Goal: Transaction & Acquisition: Purchase product/service

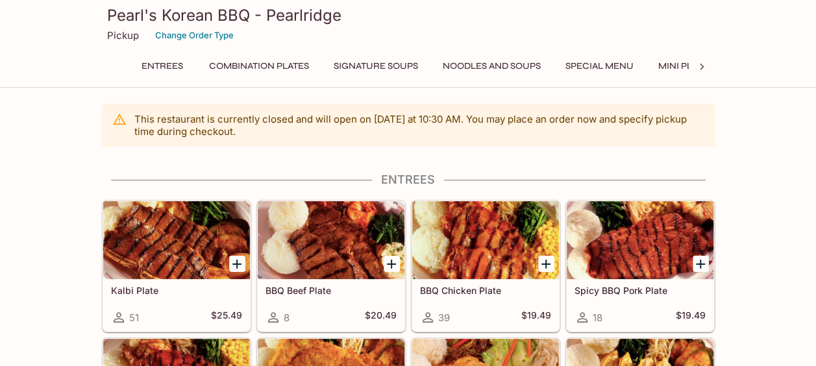
click at [701, 72] on icon at bounding box center [701, 66] width 13 height 13
click at [480, 66] on button "Catering Menu - Meats" at bounding box center [456, 66] width 130 height 18
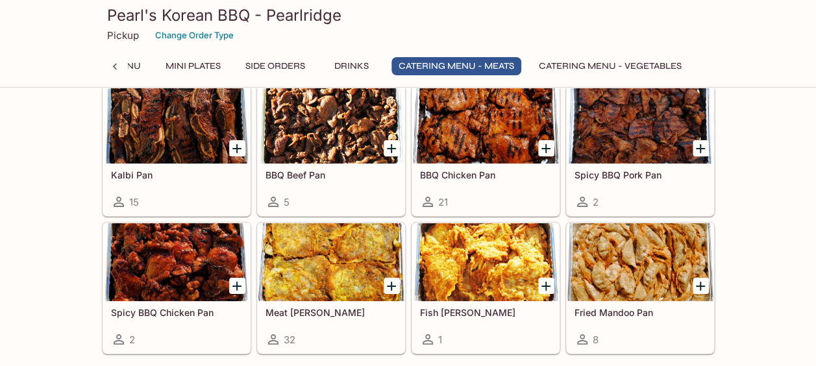
scroll to position [2353, 0]
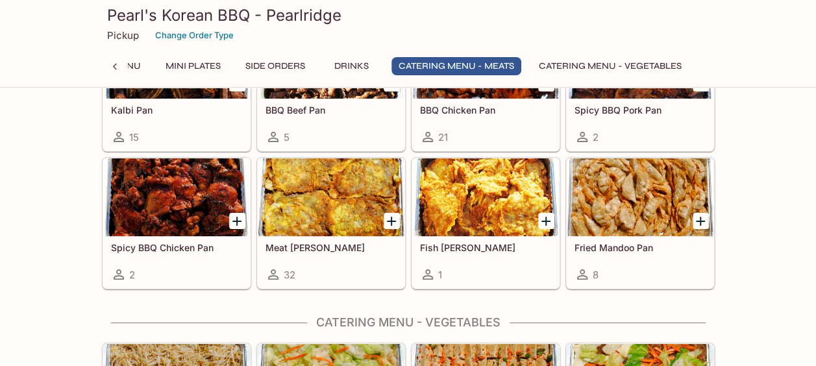
click at [391, 214] on icon "Add Meat Jun Pan" at bounding box center [392, 222] width 16 height 16
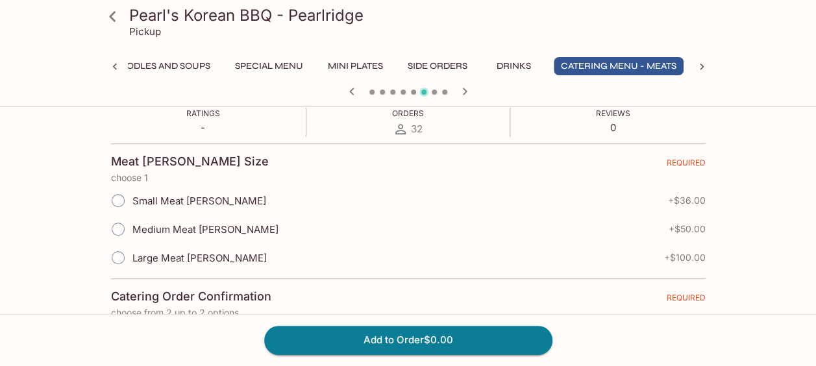
scroll to position [260, 0]
click at [118, 225] on input "Medium Meat [PERSON_NAME]" at bounding box center [117, 227] width 27 height 27
radio input "true"
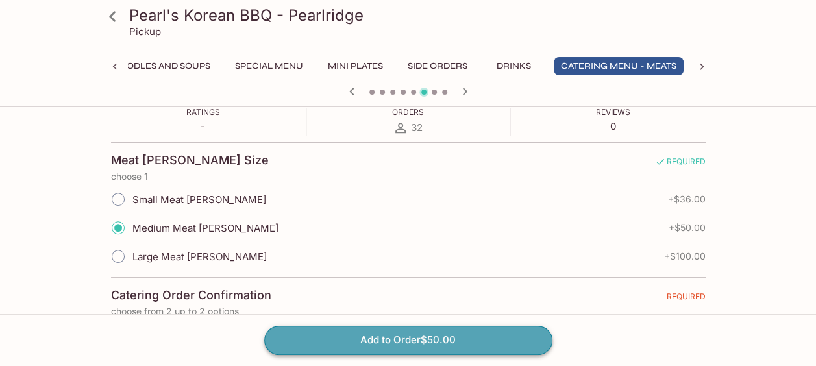
click at [362, 347] on button "Add to Order $50.00" at bounding box center [408, 340] width 288 height 29
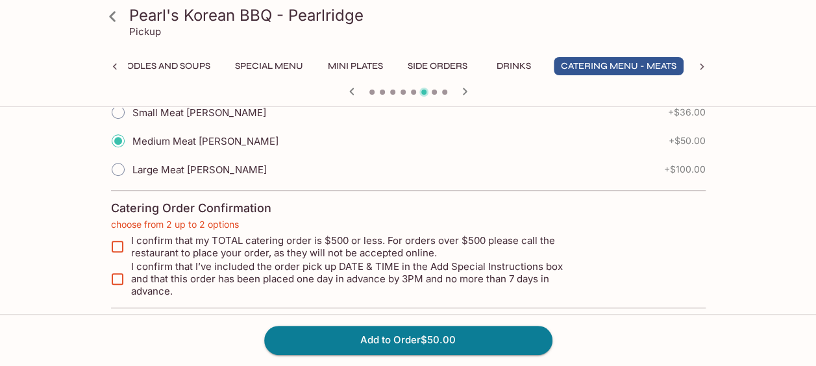
scroll to position [348, 0]
drag, startPoint x: 121, startPoint y: 243, endPoint x: 118, endPoint y: 265, distance: 22.9
click at [121, 244] on input "I confirm that my TOTAL catering order is $500 or less. For orders over $500 pl…" at bounding box center [117, 245] width 26 height 26
drag, startPoint x: 118, startPoint y: 267, endPoint x: 122, endPoint y: 283, distance: 16.1
click at [118, 268] on input "I confirm that I’ve included the order pick up DATE & TIME in the Add Special I…" at bounding box center [117, 278] width 26 height 26
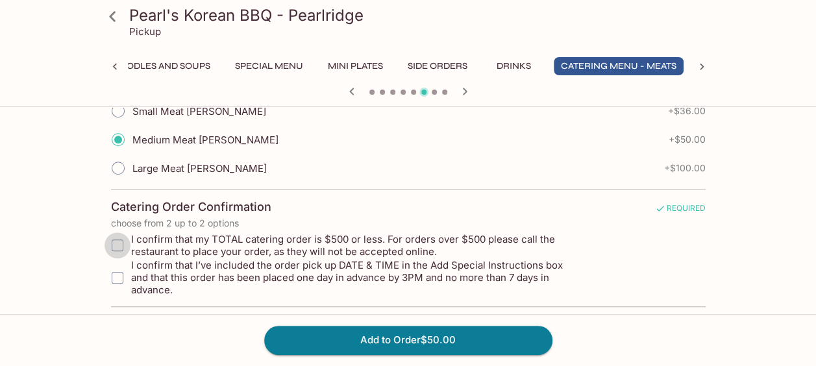
drag, startPoint x: 117, startPoint y: 244, endPoint x: 119, endPoint y: 265, distance: 20.9
click at [117, 244] on input "I confirm that my TOTAL catering order is $500 or less. For orders over $500 pl…" at bounding box center [117, 245] width 26 height 26
click at [120, 265] on input "I confirm that I’ve included the order pick up DATE & TIME in the Add Special I…" at bounding box center [117, 278] width 26 height 26
checkbox input "true"
click at [119, 242] on input "I confirm that my TOTAL catering order is $500 or less. For orders over $500 pl…" at bounding box center [117, 245] width 26 height 26
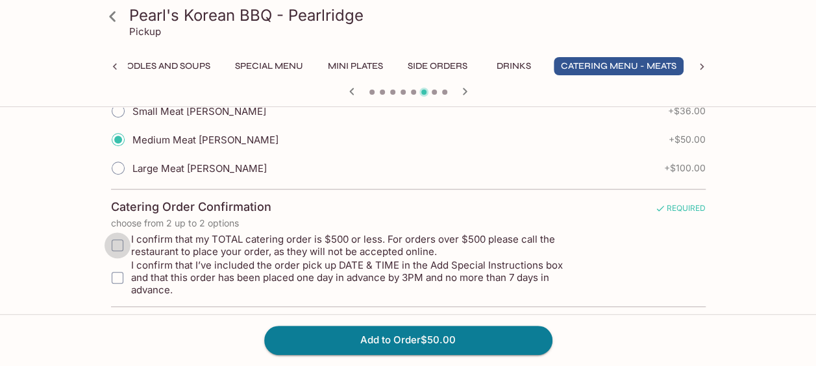
checkbox input "true"
click at [119, 271] on input "I confirm that I’ve included the order pick up DATE & TIME in the Add Special I…" at bounding box center [117, 278] width 26 height 26
checkbox input "false"
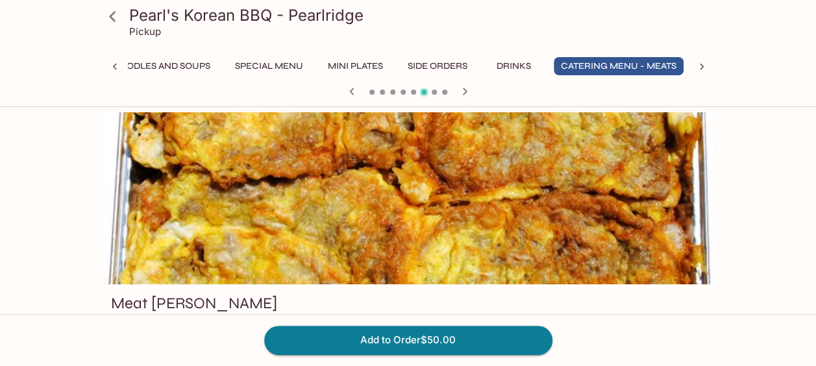
scroll to position [325, 0]
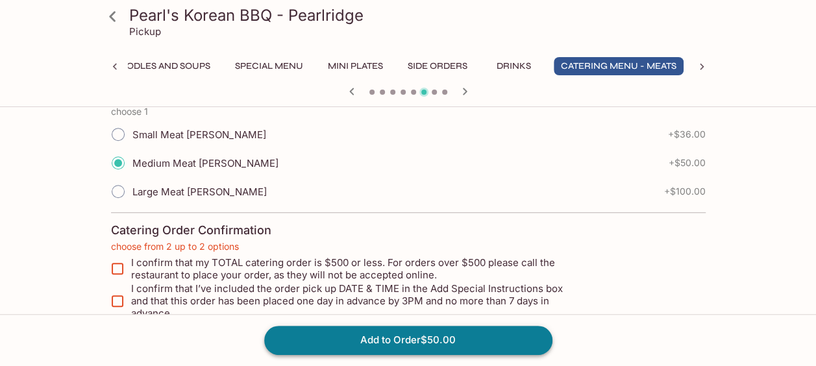
click at [386, 335] on button "Add to Order $50.00" at bounding box center [408, 340] width 288 height 29
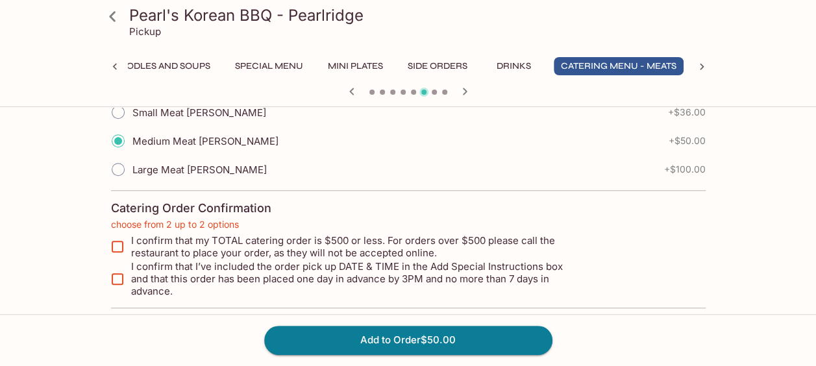
scroll to position [348, 0]
click at [119, 243] on input "I confirm that my TOTAL catering order is $500 or less. For orders over $500 pl…" at bounding box center [117, 245] width 26 height 26
checkbox input "false"
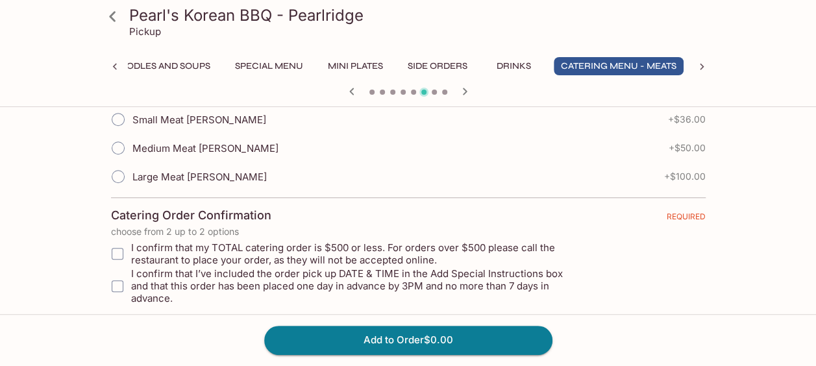
scroll to position [348, 0]
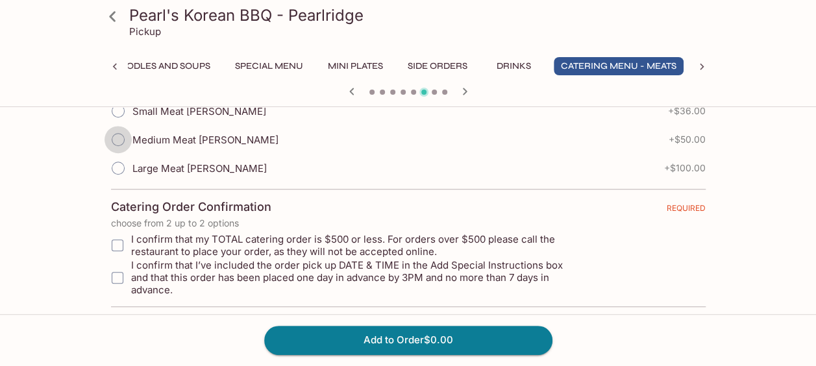
click at [121, 141] on input "Medium Meat [PERSON_NAME]" at bounding box center [117, 139] width 27 height 27
radio input "true"
click at [118, 244] on input "I confirm that my TOTAL catering order is $500 or less. For orders over $500 pl…" at bounding box center [117, 245] width 26 height 26
checkbox input "true"
click at [115, 271] on input "I confirm that I’ve included the order pick up DATE & TIME in the Add Special I…" at bounding box center [117, 278] width 26 height 26
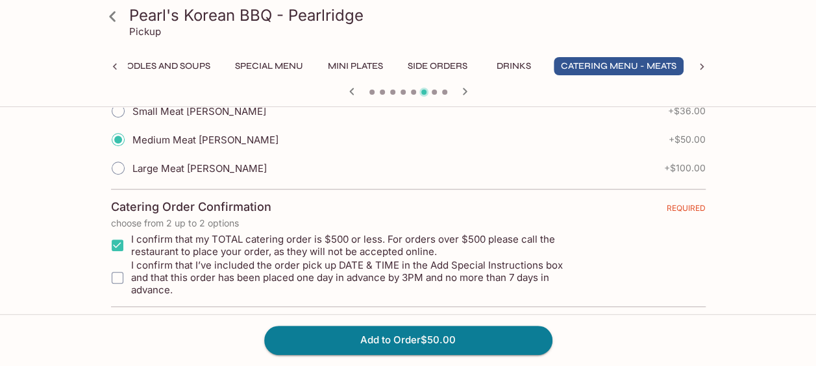
checkbox input "true"
click at [419, 336] on button "Add to Order $50.00" at bounding box center [408, 340] width 288 height 29
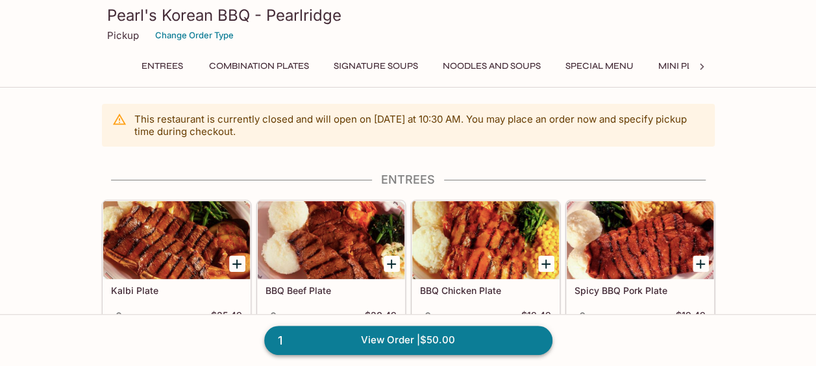
click at [442, 339] on link "1 View Order | $50.00" at bounding box center [408, 340] width 288 height 29
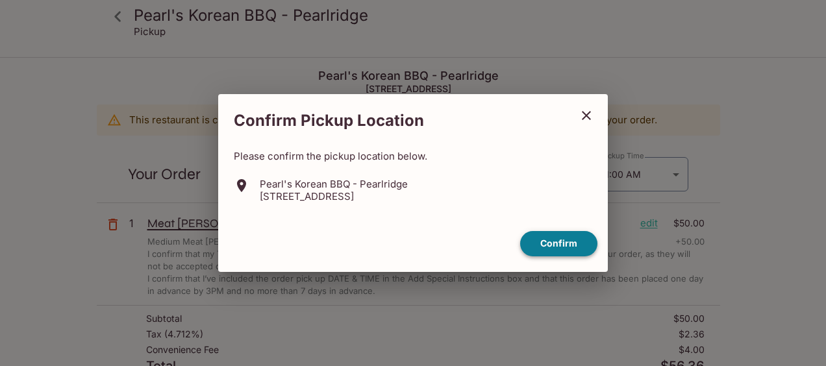
click at [538, 245] on button "Confirm" at bounding box center [558, 243] width 77 height 25
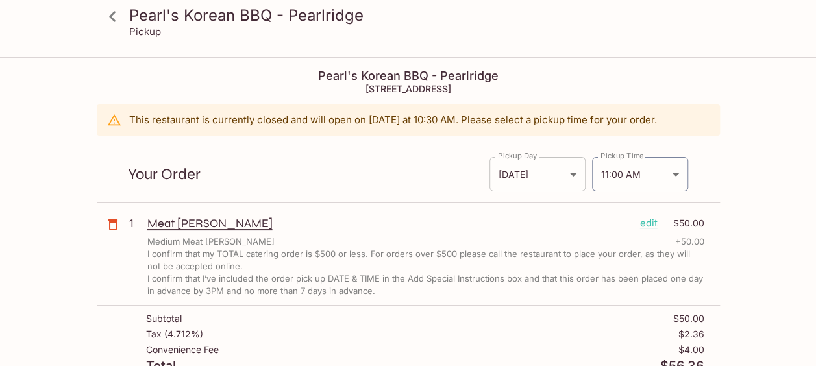
click at [535, 178] on body "Pearl's Korean BBQ - Pearlridge Pickup Pearl's Korean BBQ - Pearlridge 98-1005 …" at bounding box center [408, 241] width 816 height 366
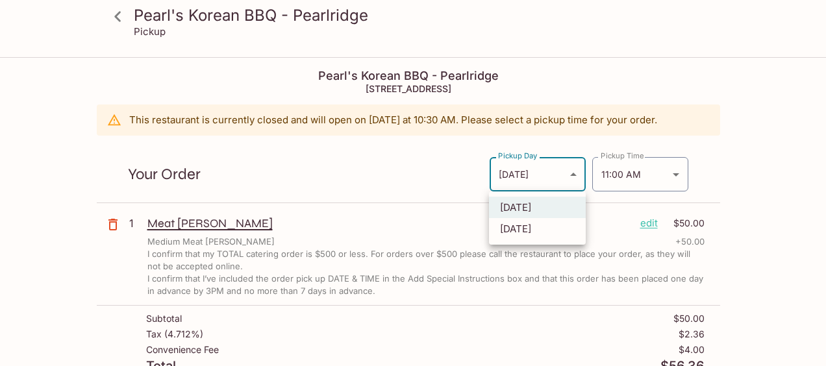
click at [513, 225] on li "Tomorrow" at bounding box center [537, 228] width 97 height 21
type input "Tomorrow"
type input "2025-10-11T21:00:00.000000Z"
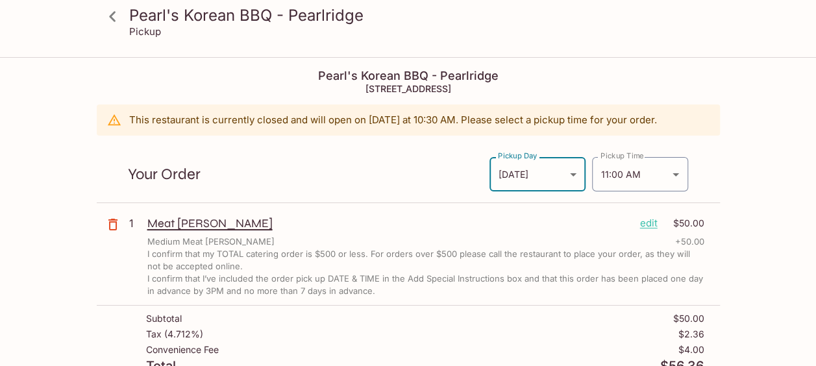
click at [417, 225] on p "Meat [PERSON_NAME]" at bounding box center [388, 223] width 482 height 14
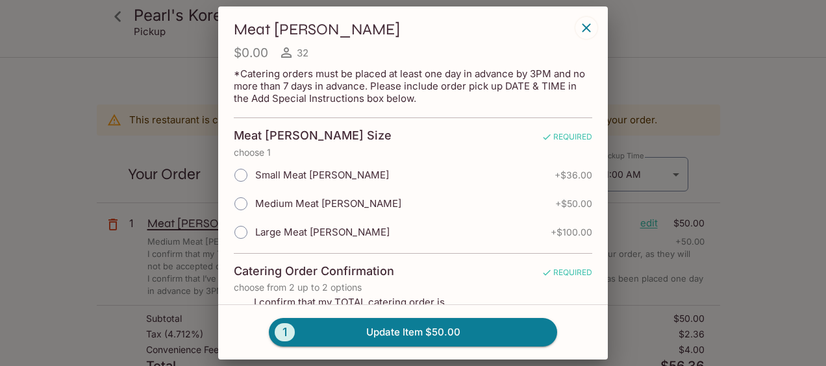
click at [589, 26] on icon "button" at bounding box center [586, 28] width 16 height 16
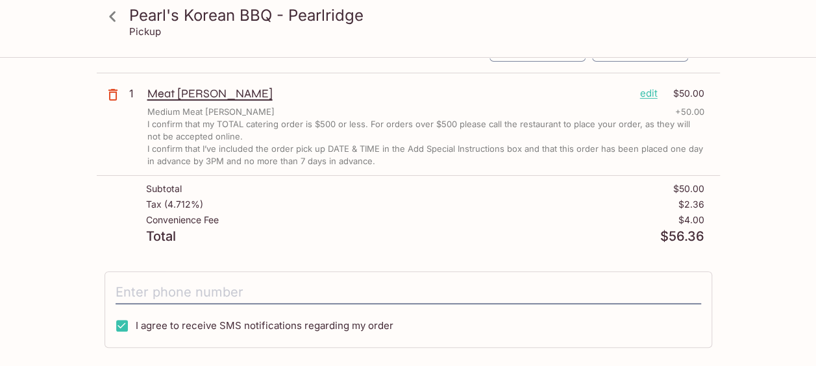
scroll to position [195, 0]
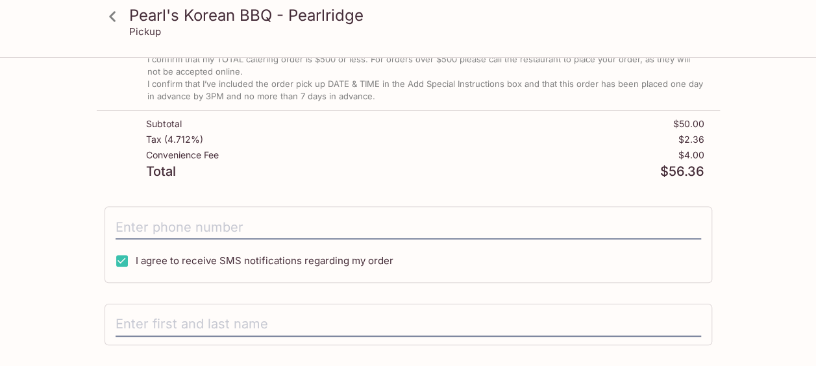
click at [382, 238] on div "I agree to receive SMS notifications regarding my order" at bounding box center [408, 244] width 608 height 77
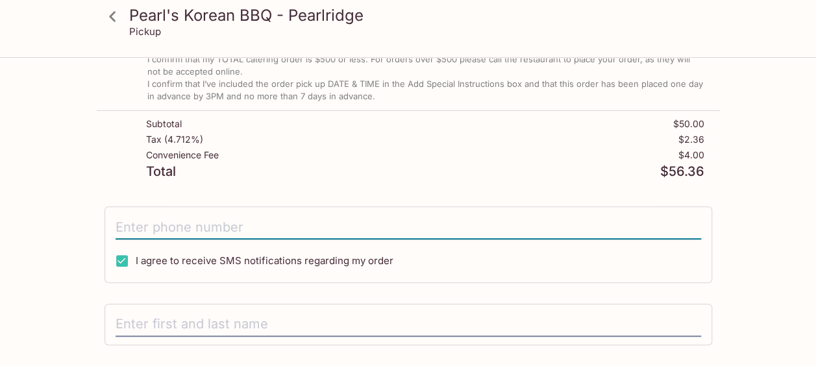
click at [382, 228] on input "tel" at bounding box center [408, 227] width 585 height 25
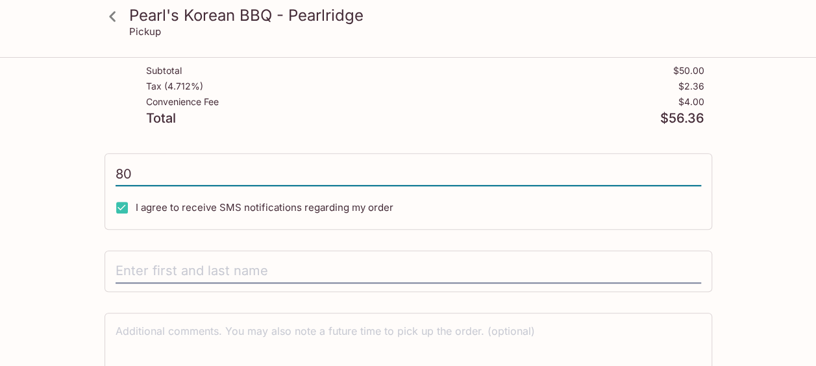
scroll to position [312, 0]
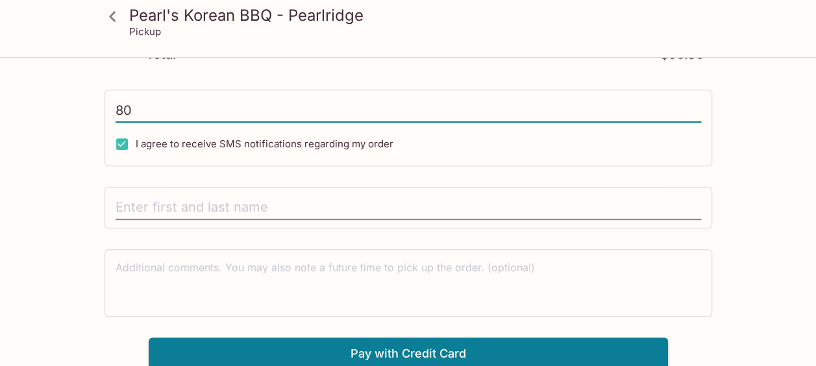
click at [193, 125] on div "80 I agree to receive SMS notifications regarding my order" at bounding box center [408, 128] width 608 height 77
click at [188, 108] on input "80" at bounding box center [408, 110] width 585 height 25
type input "(808) 979-4612"
click at [208, 201] on input "text" at bounding box center [408, 207] width 585 height 25
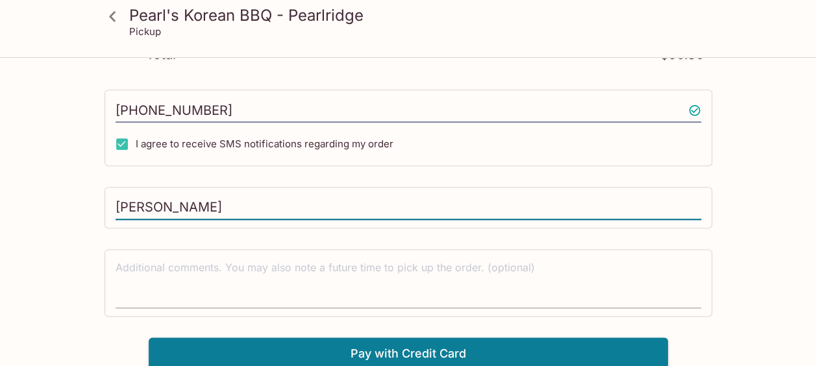
type input "Cheryl Sarpamones"
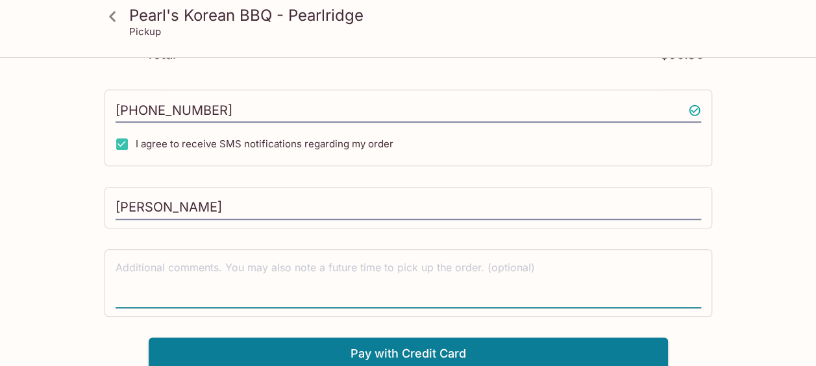
click at [252, 260] on textarea at bounding box center [408, 282] width 585 height 45
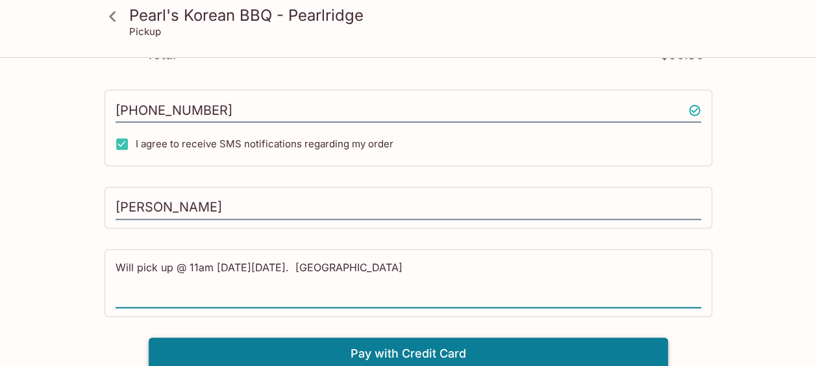
type textarea "Will pick up @ 11am on Saturday Oct 11th. Mahalo"
click at [416, 352] on button "Pay with Credit Card" at bounding box center [408, 354] width 519 height 32
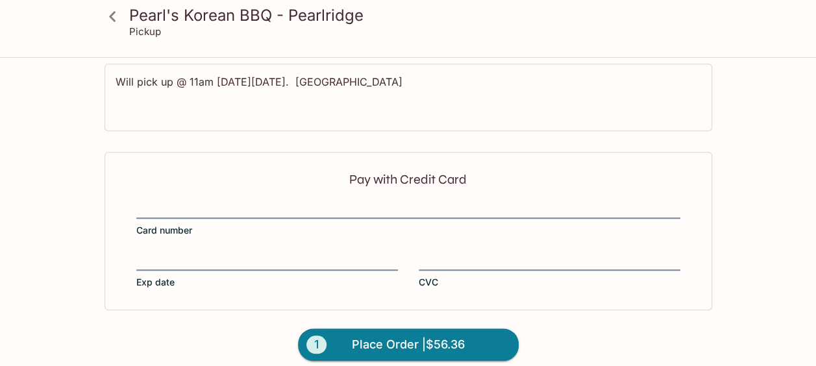
scroll to position [506, 0]
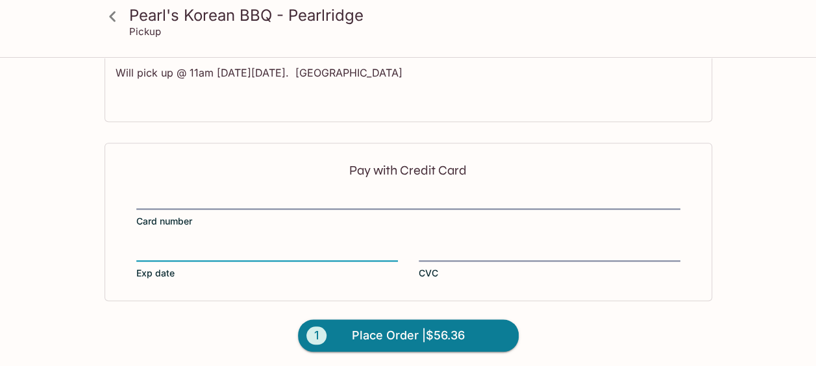
click at [408, 184] on div "Pay with Credit Card Card number Exp date CVC" at bounding box center [408, 222] width 608 height 158
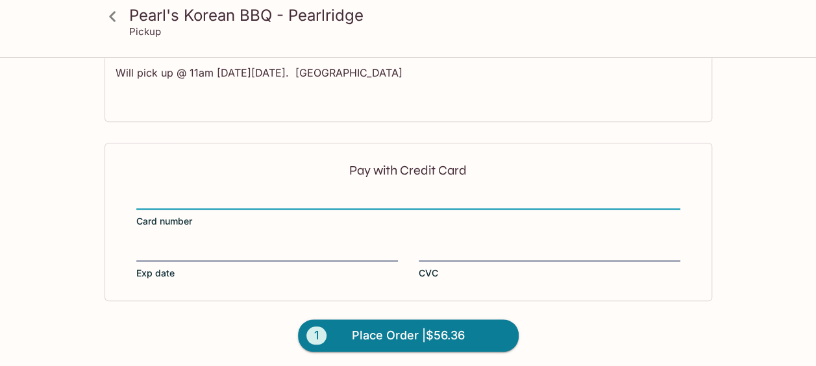
click at [235, 188] on div "Pay with Credit Card Card number Exp date CVC" at bounding box center [408, 222] width 608 height 158
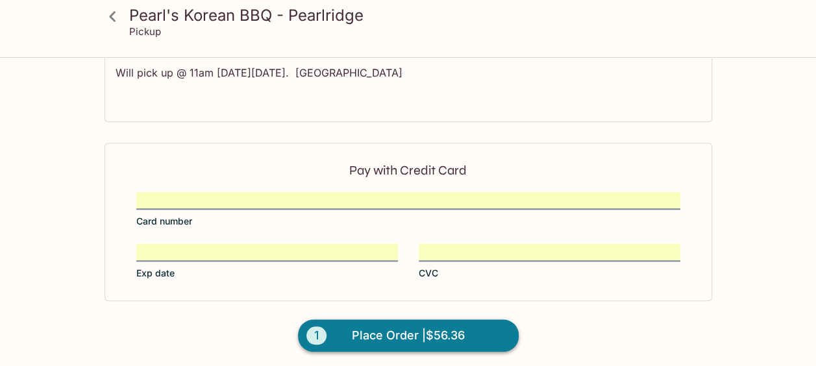
click at [443, 328] on span "Place Order | $56.36" at bounding box center [408, 335] width 113 height 21
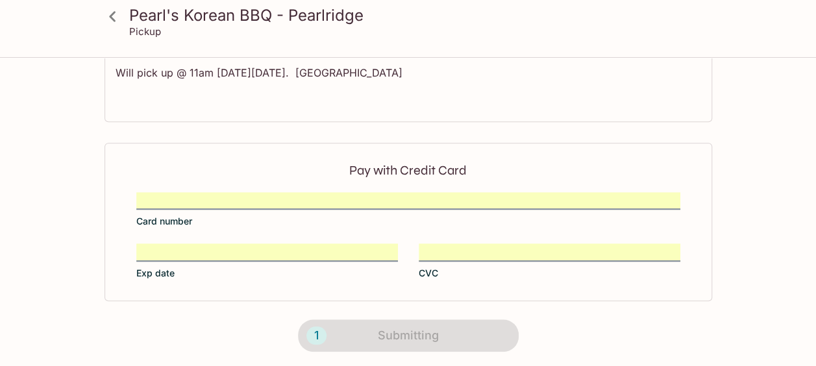
scroll to position [347, 0]
